Goal: Navigation & Orientation: Find specific page/section

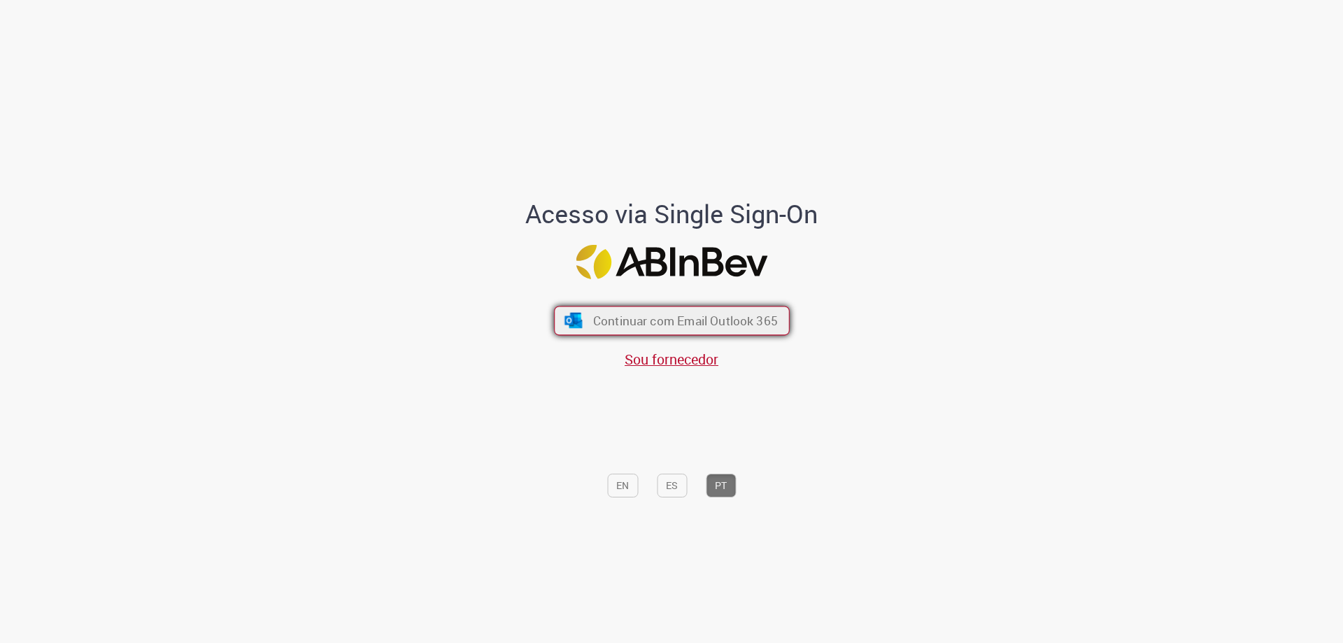
click at [655, 314] on span "Continuar com Email Outlook 365" at bounding box center [684, 321] width 185 height 16
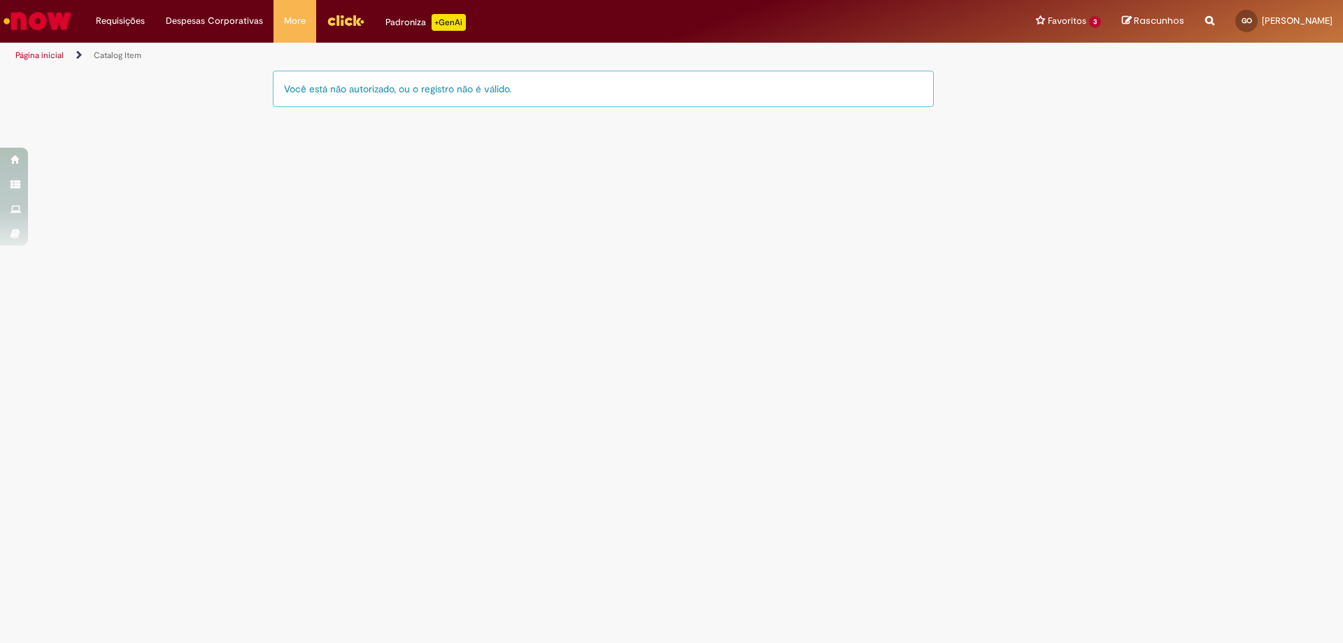
click at [53, 54] on link "Página inicial" at bounding box center [39, 55] width 48 height 11
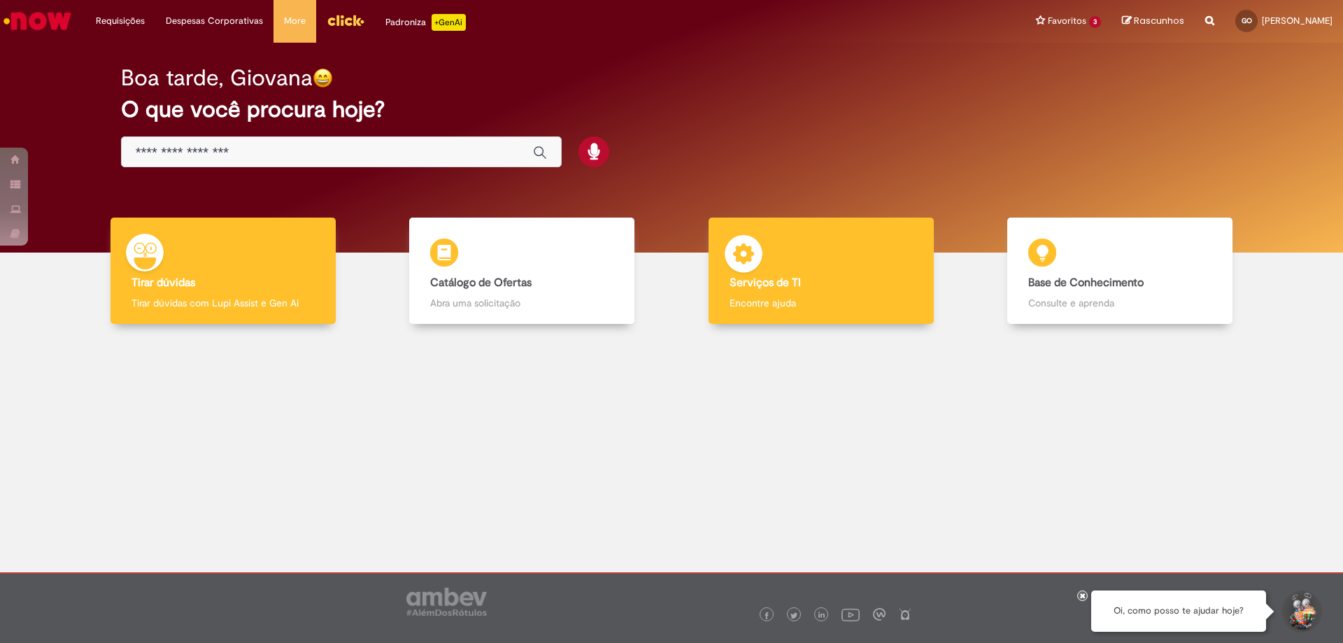
click at [815, 266] on div "Serviços de TI Serviços de TI Encontre ajuda" at bounding box center [820, 270] width 225 height 107
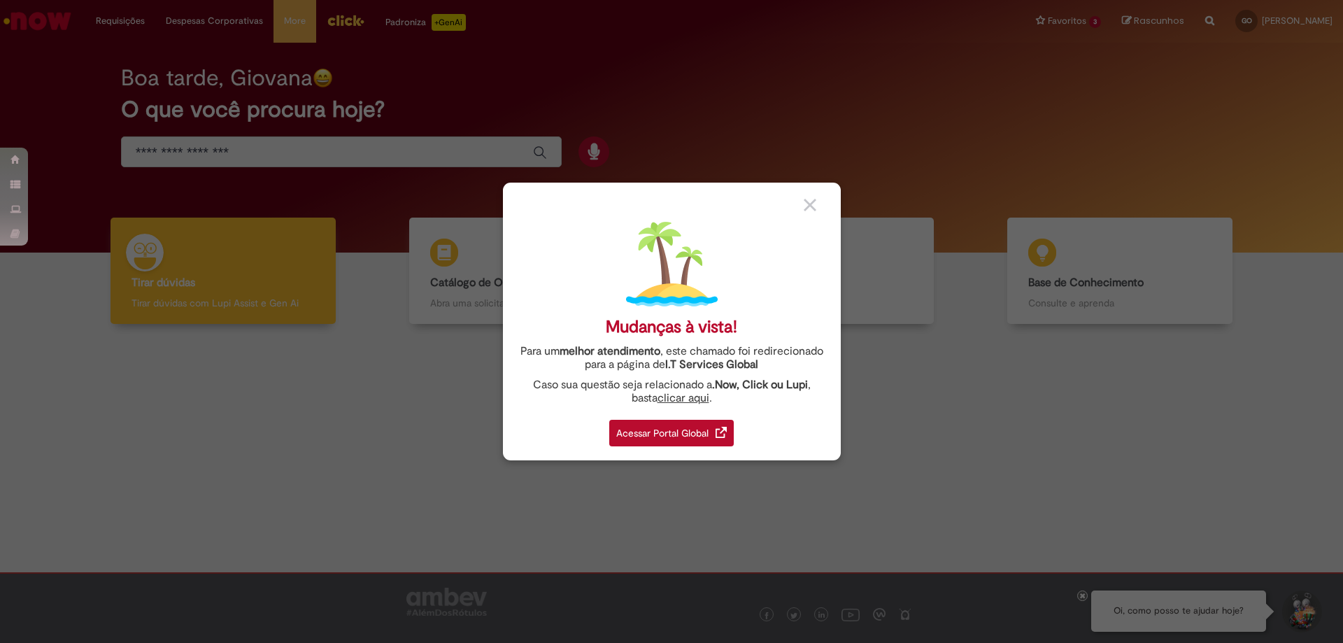
click at [679, 429] on div "Acessar Portal Global" at bounding box center [671, 433] width 124 height 27
